Goal: Find specific page/section: Find specific page/section

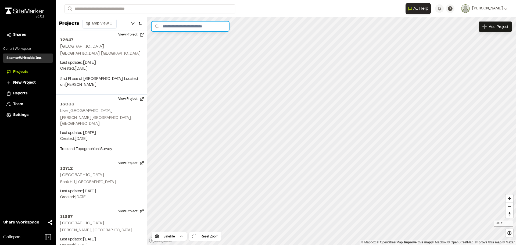
click at [197, 28] on input "text" at bounding box center [190, 27] width 77 height 10
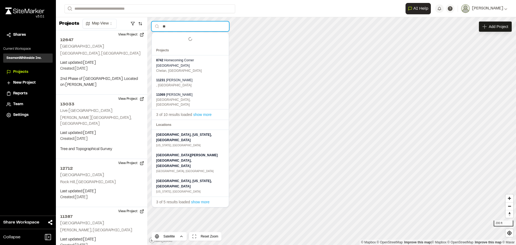
type input "*"
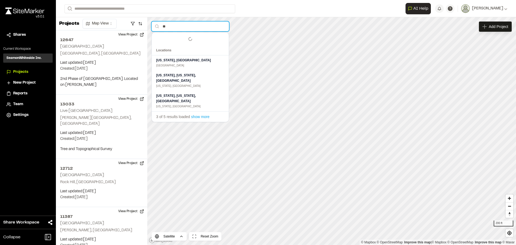
type input "*"
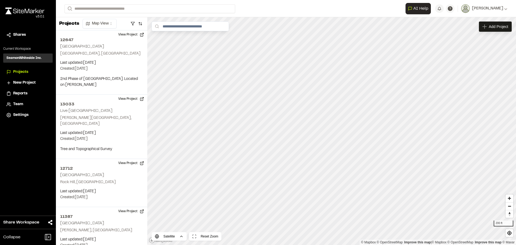
click at [97, 25] on div at bounding box center [258, 122] width 516 height 245
click at [102, 24] on html "Close sidebar v 3.0.1 Shares Current Workspace SeamonWhiteside Inc. SI Projects…" at bounding box center [258, 122] width 516 height 245
click at [111, 23] on html "Close sidebar v 3.0.1 Shares Current Workspace SeamonWhiteside Inc. SI Projects…" at bounding box center [258, 122] width 516 height 245
click at [116, 9] on input "Search" at bounding box center [150, 8] width 171 height 9
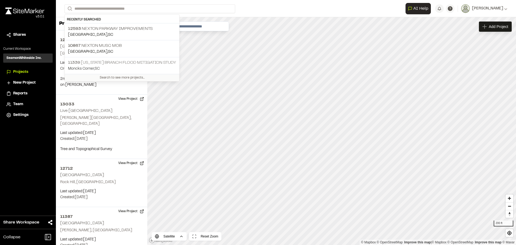
click at [146, 64] on p "11339 [US_STATE] Branch Flood Mitigation Study" at bounding box center [122, 62] width 108 height 6
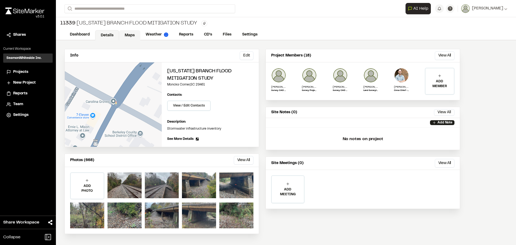
click at [127, 36] on link "Maps" at bounding box center [129, 35] width 21 height 10
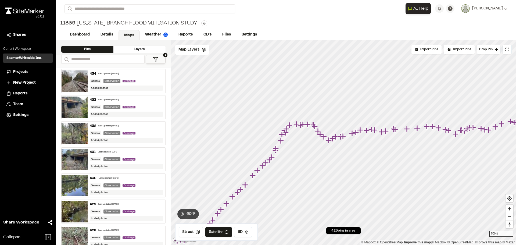
click at [375, 134] on icon "Map marker" at bounding box center [375, 130] width 7 height 7
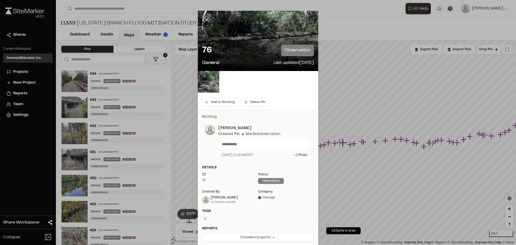
click at [207, 20] on icon at bounding box center [206, 19] width 9 height 9
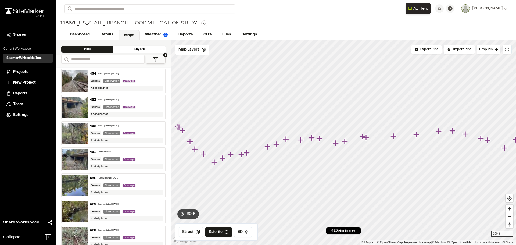
click at [394, 138] on icon "Map marker" at bounding box center [394, 136] width 6 height 6
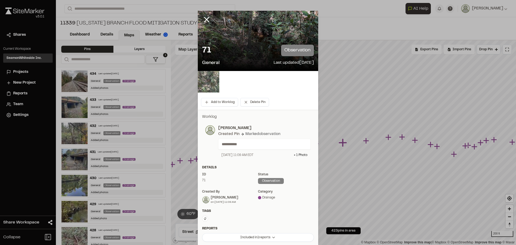
click at [208, 81] on img at bounding box center [209, 82] width 22 height 22
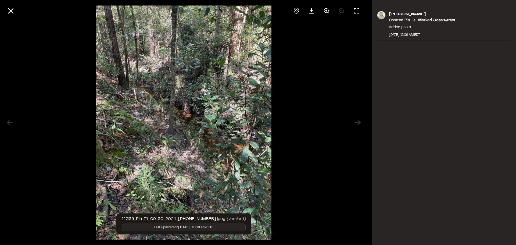
click at [361, 122] on div at bounding box center [184, 122] width 368 height 245
click at [11, 13] on icon at bounding box center [10, 10] width 9 height 9
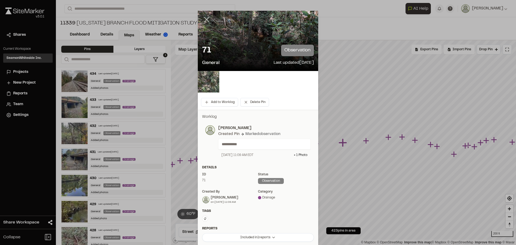
click at [205, 19] on line at bounding box center [207, 19] width 5 height 5
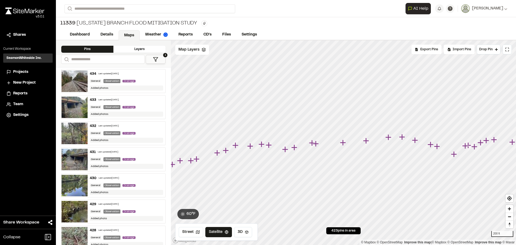
click at [367, 142] on icon "Map marker" at bounding box center [366, 141] width 6 height 6
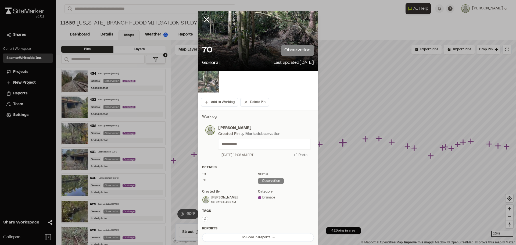
click at [212, 81] on img at bounding box center [209, 82] width 22 height 22
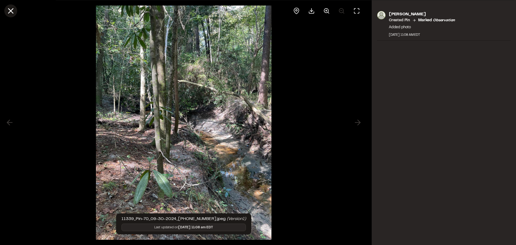
click at [11, 11] on line at bounding box center [11, 11] width 5 height 5
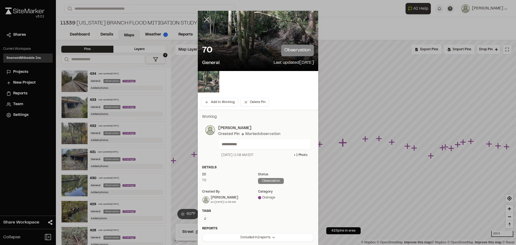
click at [202, 21] on icon at bounding box center [206, 19] width 9 height 9
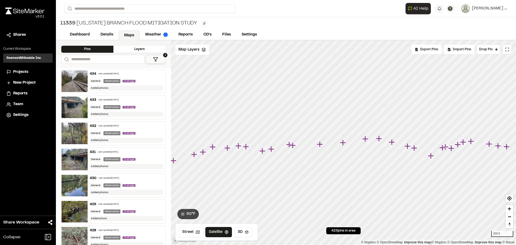
click at [368, 140] on icon "Map marker" at bounding box center [365, 139] width 7 height 7
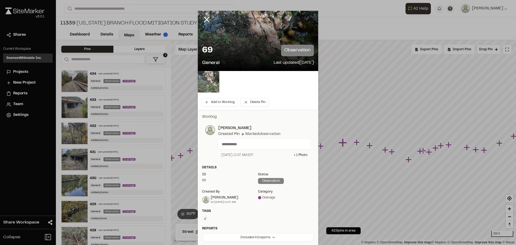
click at [208, 82] on img at bounding box center [209, 82] width 22 height 22
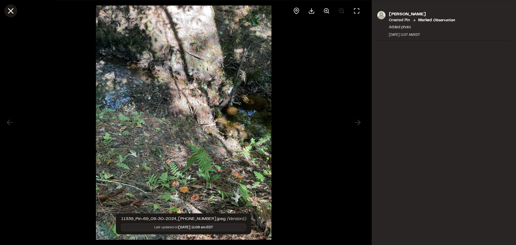
click at [12, 12] on line at bounding box center [11, 11] width 5 height 5
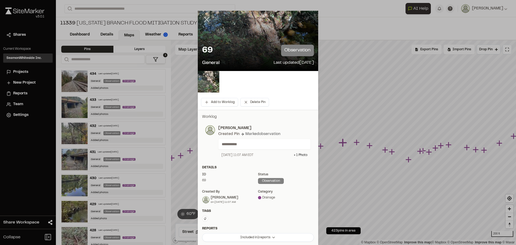
click at [202, 21] on icon at bounding box center [206, 19] width 9 height 9
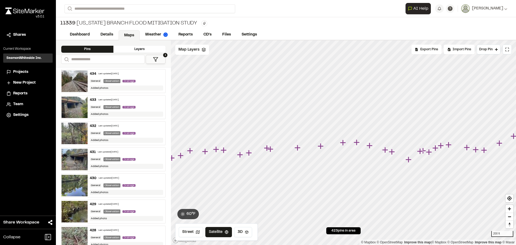
click at [370, 148] on icon "Map marker" at bounding box center [370, 146] width 6 height 6
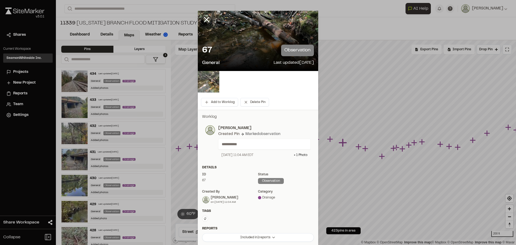
click at [214, 82] on img at bounding box center [209, 82] width 22 height 22
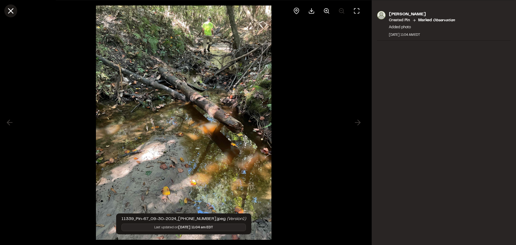
click at [12, 11] on line at bounding box center [11, 11] width 5 height 5
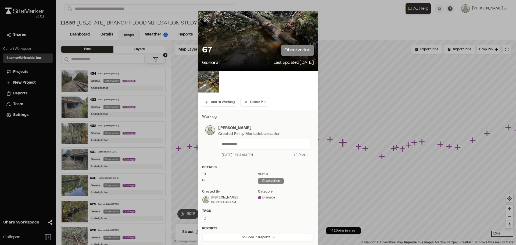
click at [205, 21] on line at bounding box center [207, 19] width 5 height 5
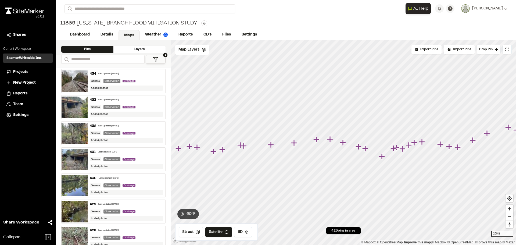
click at [382, 158] on icon "Map marker" at bounding box center [382, 156] width 6 height 6
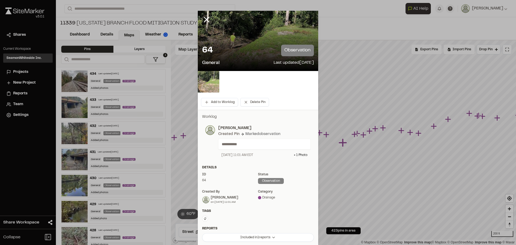
click at [208, 83] on img at bounding box center [209, 82] width 22 height 22
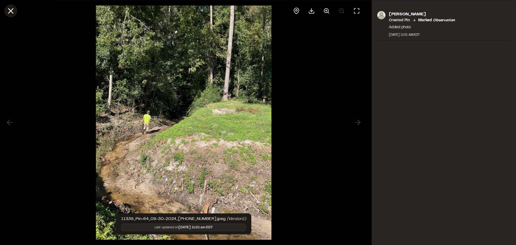
click at [10, 11] on icon at bounding box center [10, 10] width 9 height 9
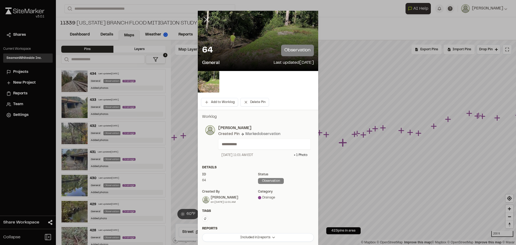
click at [205, 21] on line at bounding box center [207, 19] width 5 height 5
